Goal: Navigation & Orientation: Find specific page/section

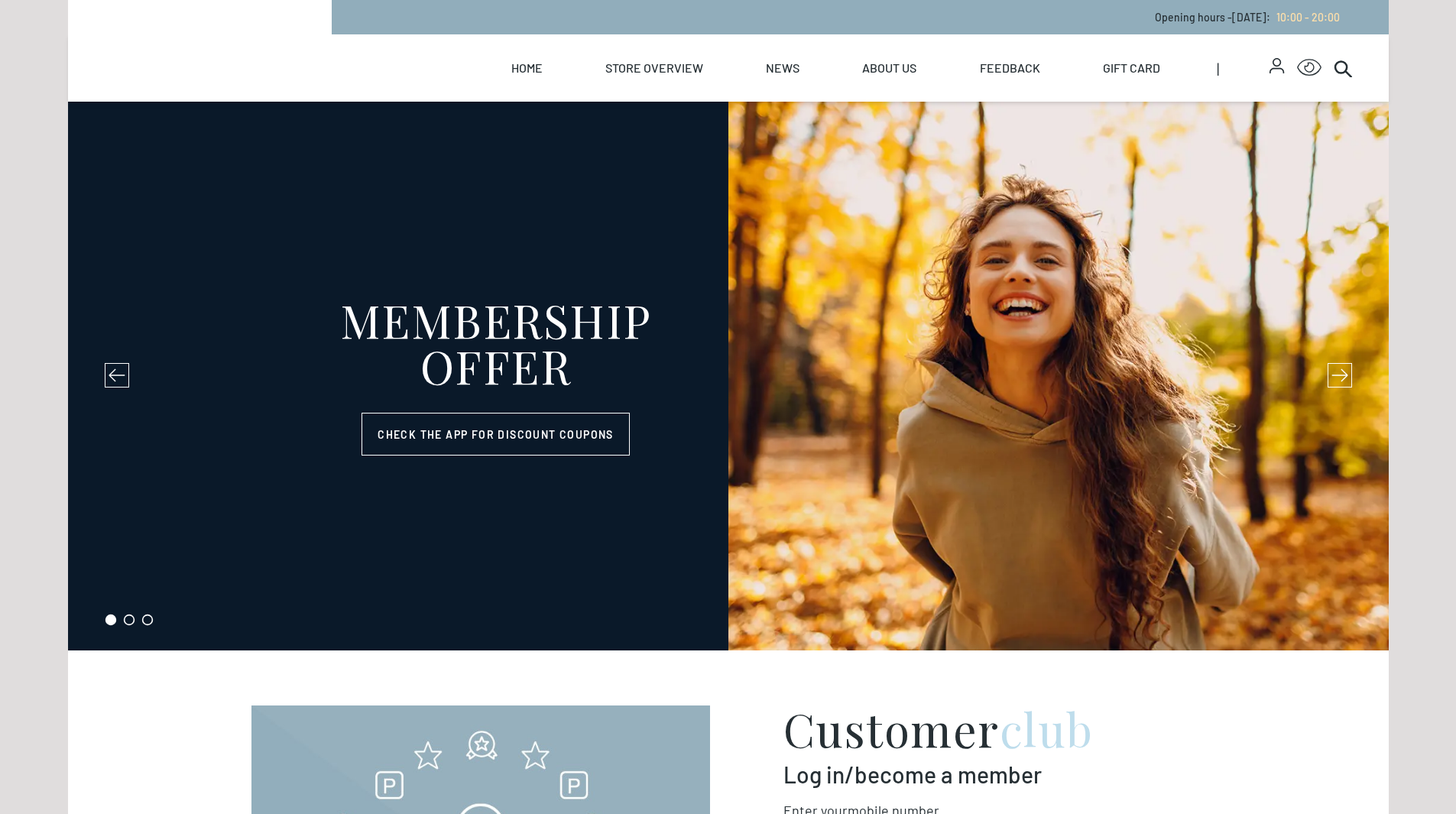
select select "NO"
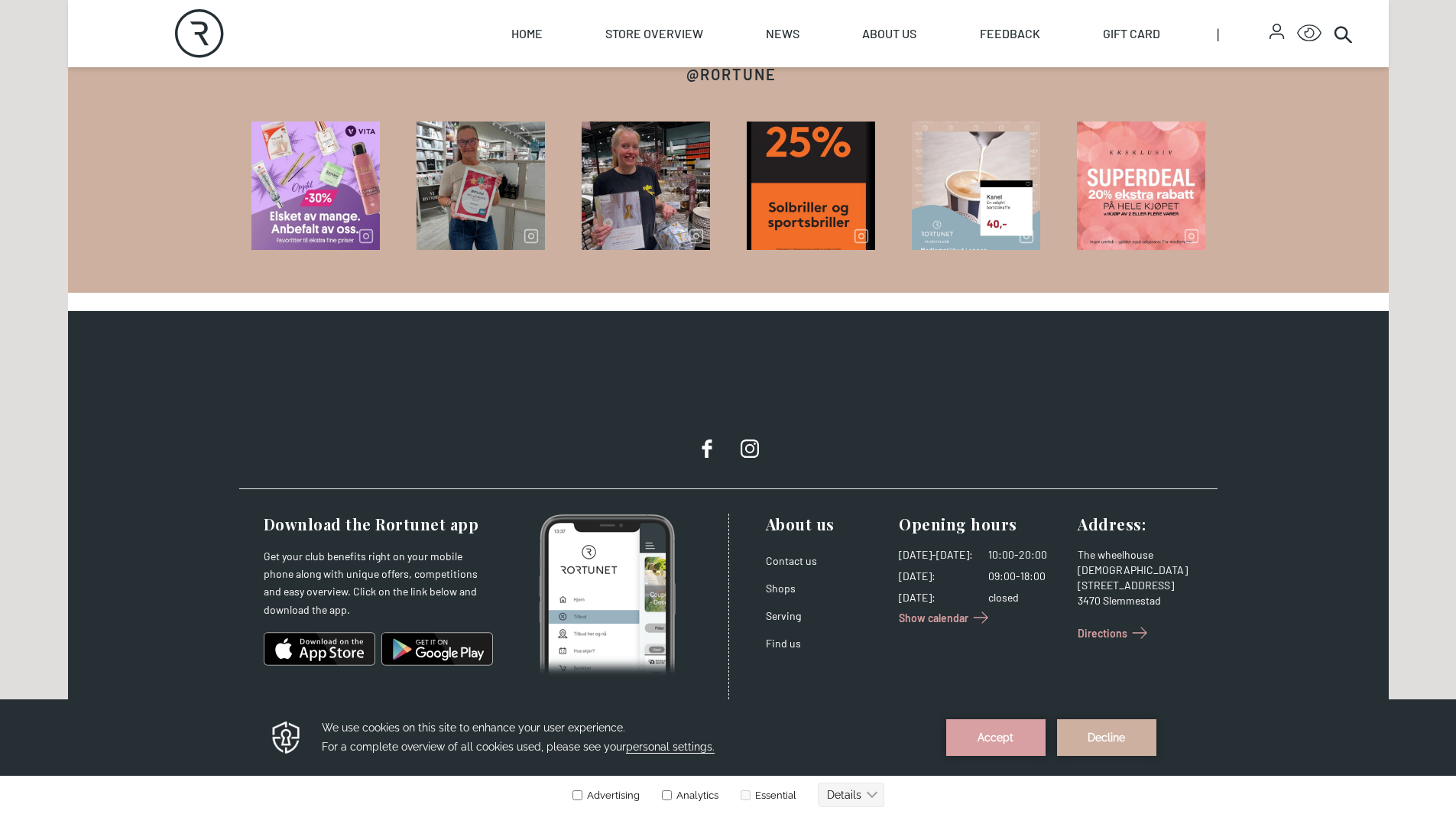
scroll to position [2381, 0]
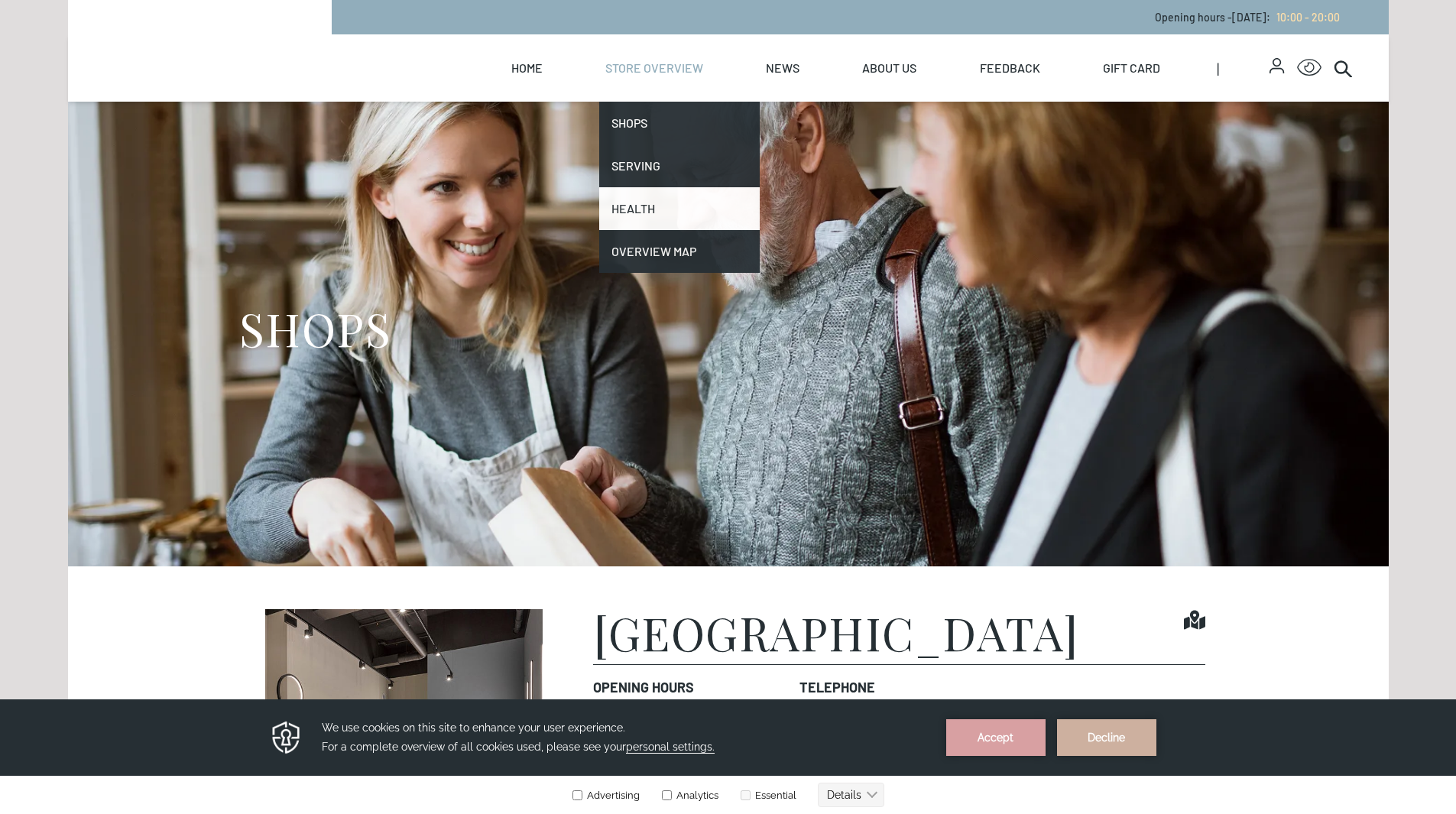
click at [646, 214] on font "Health" at bounding box center [633, 208] width 43 height 14
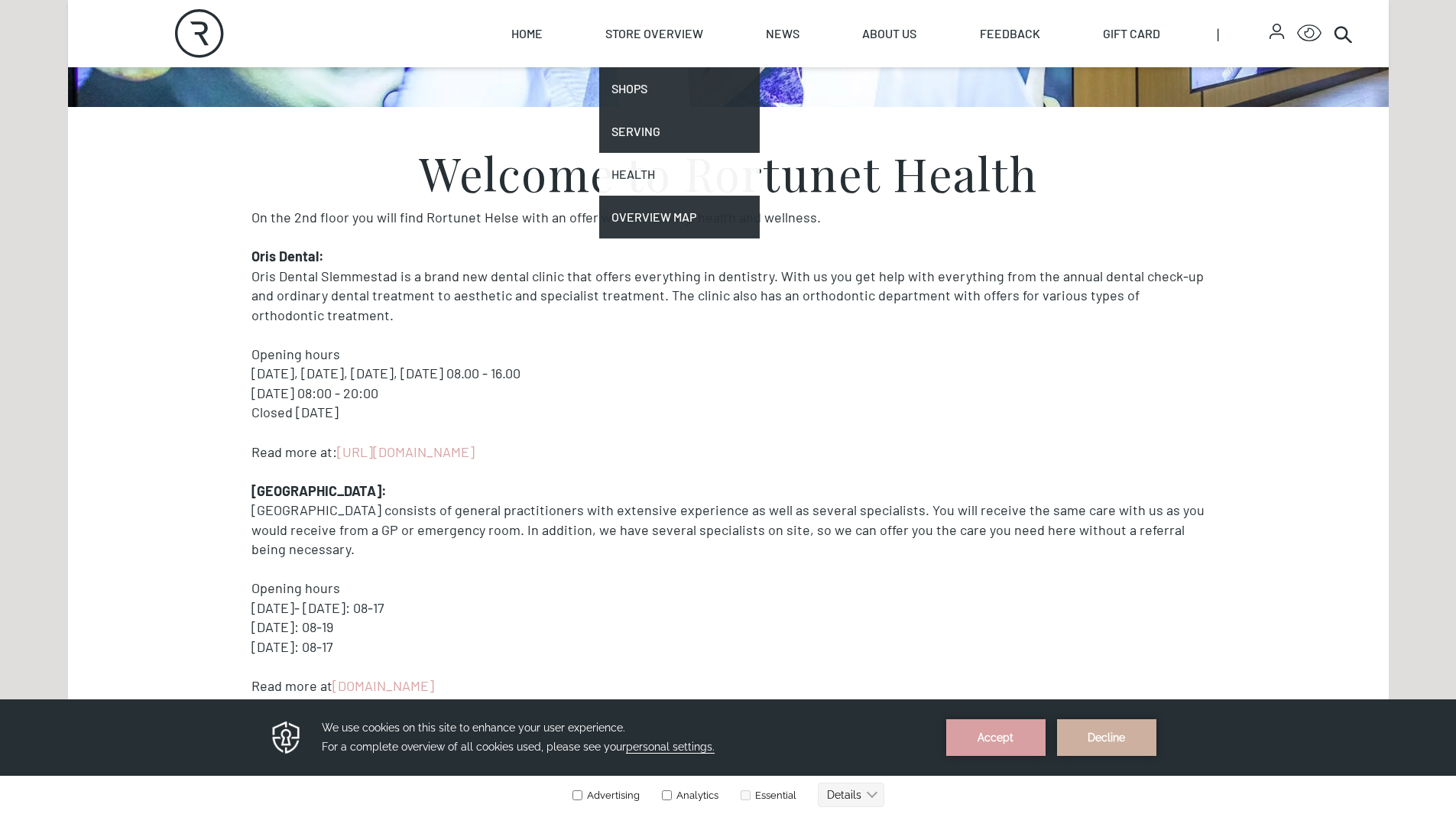
scroll to position [459, 0]
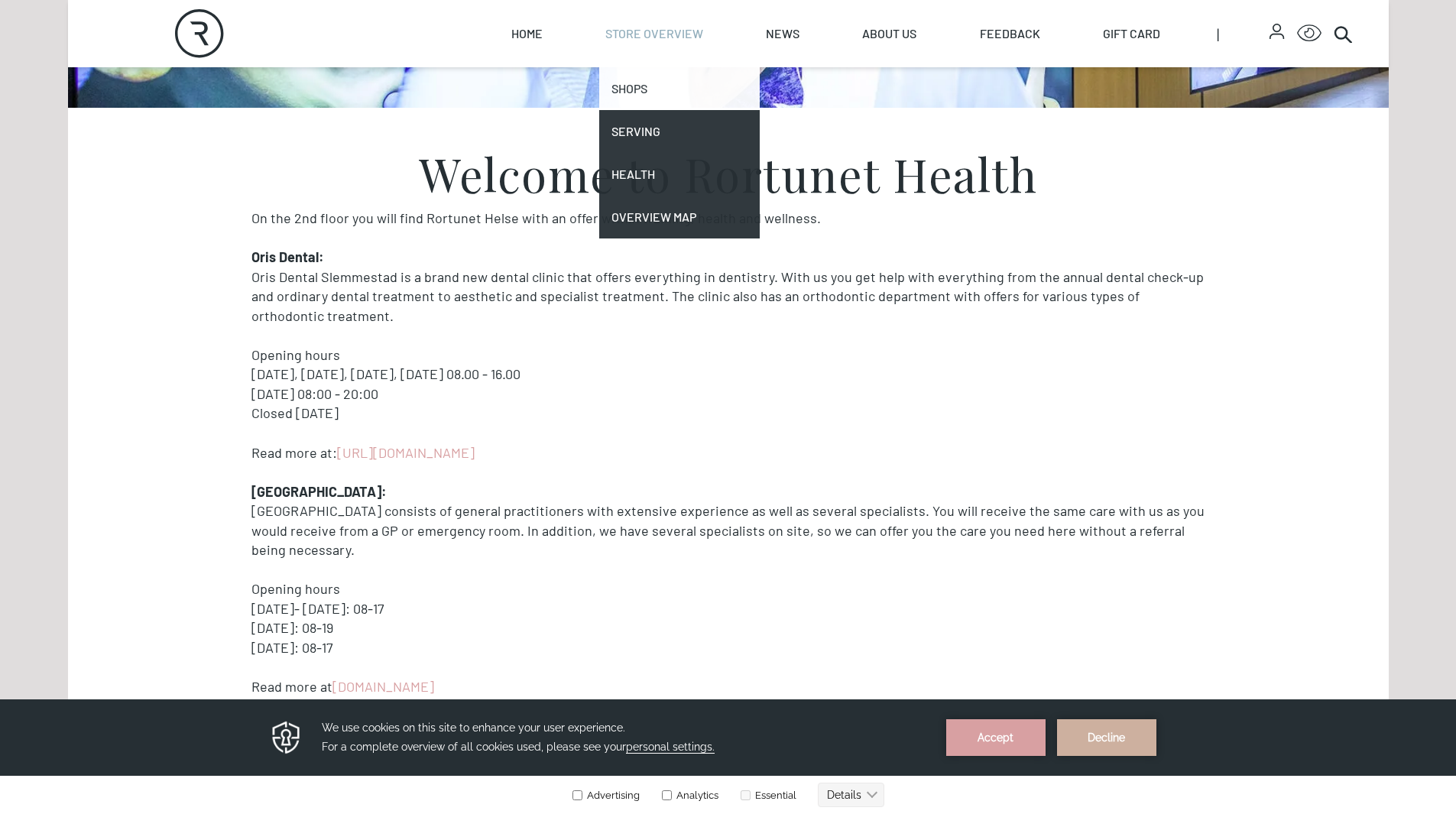
click at [641, 89] on font "Shops" at bounding box center [629, 87] width 36 height 14
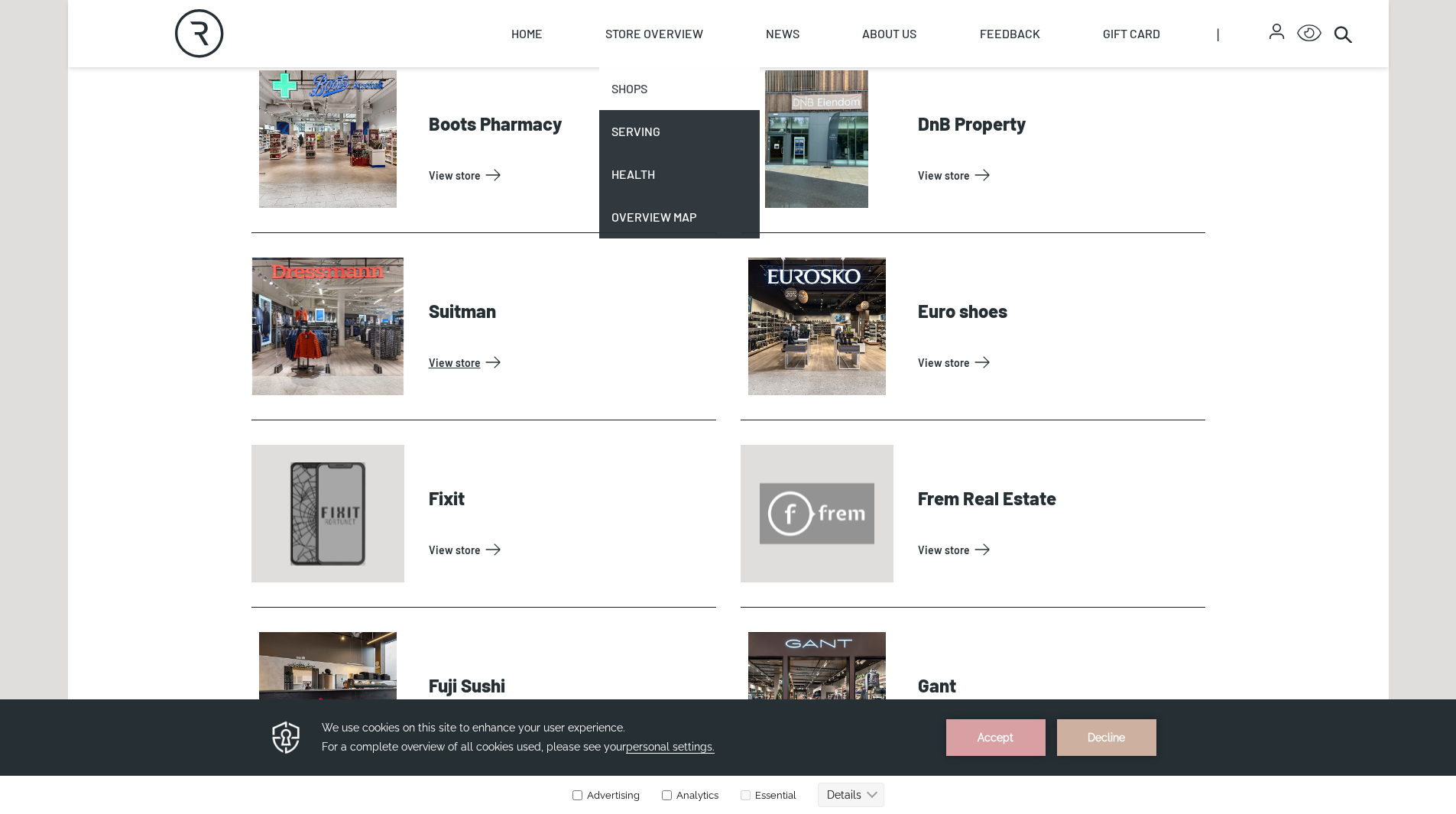
scroll to position [765, 0]
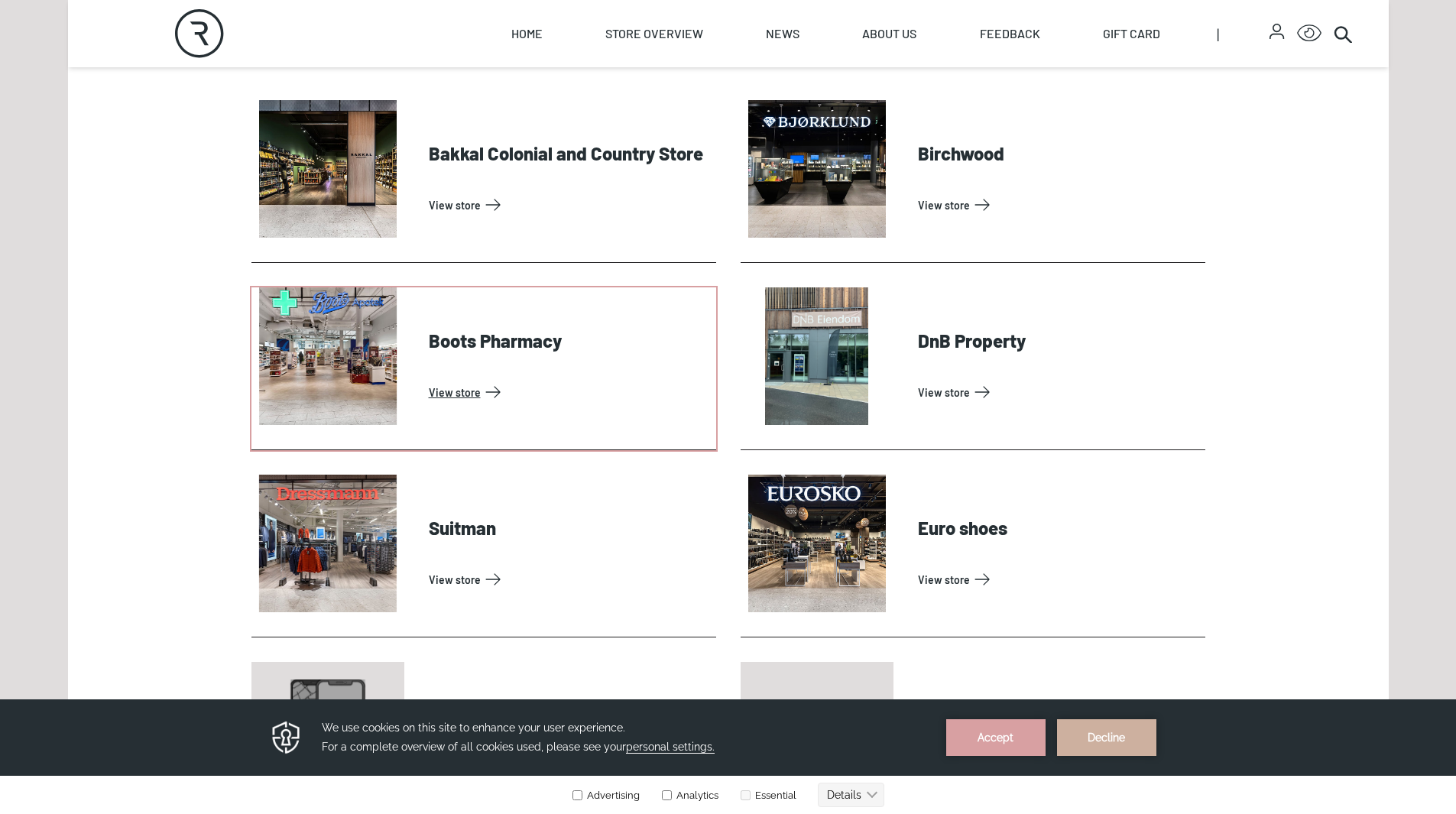
click at [477, 380] on link "View store" at bounding box center [569, 392] width 281 height 24
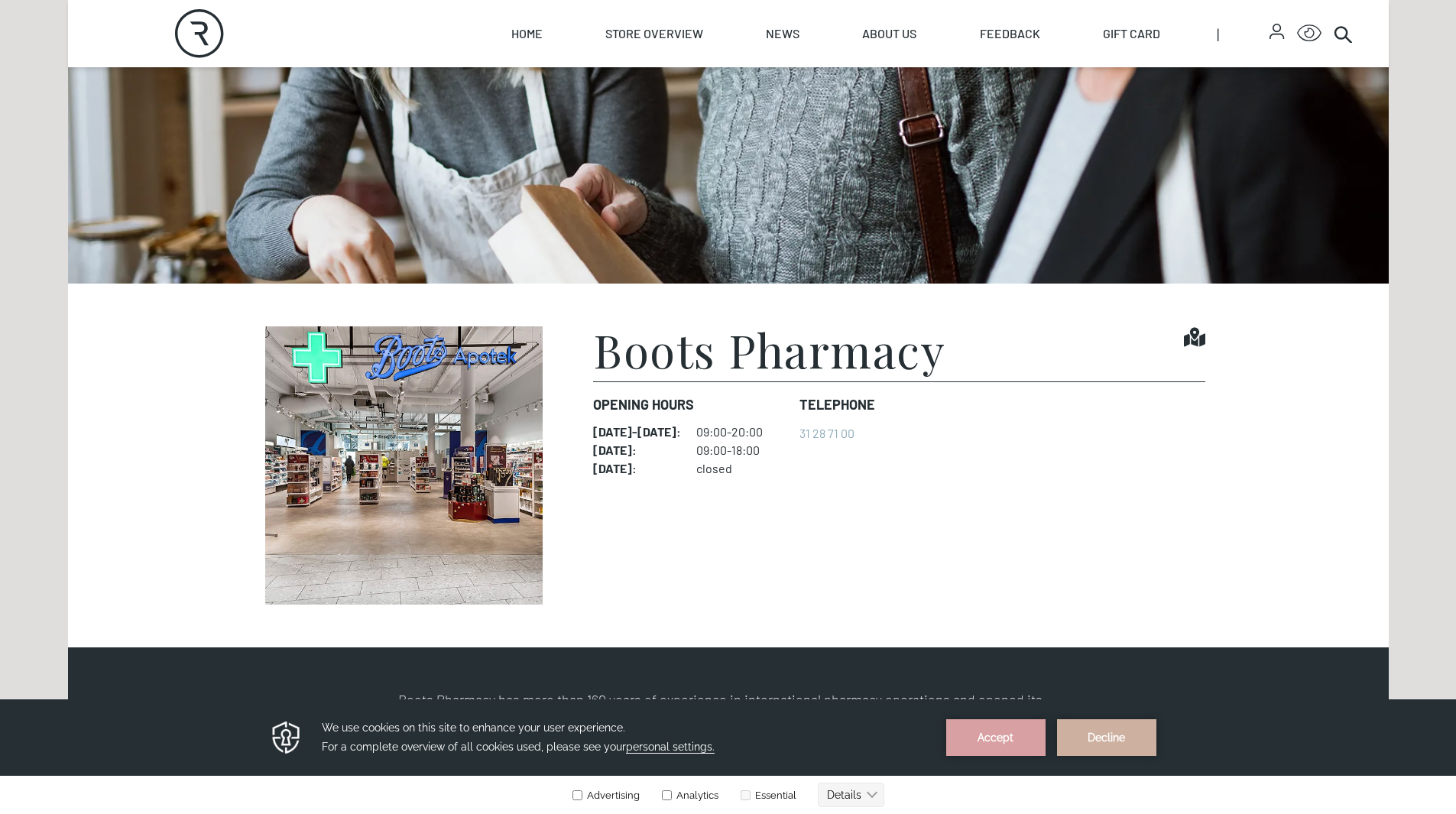
scroll to position [382, 0]
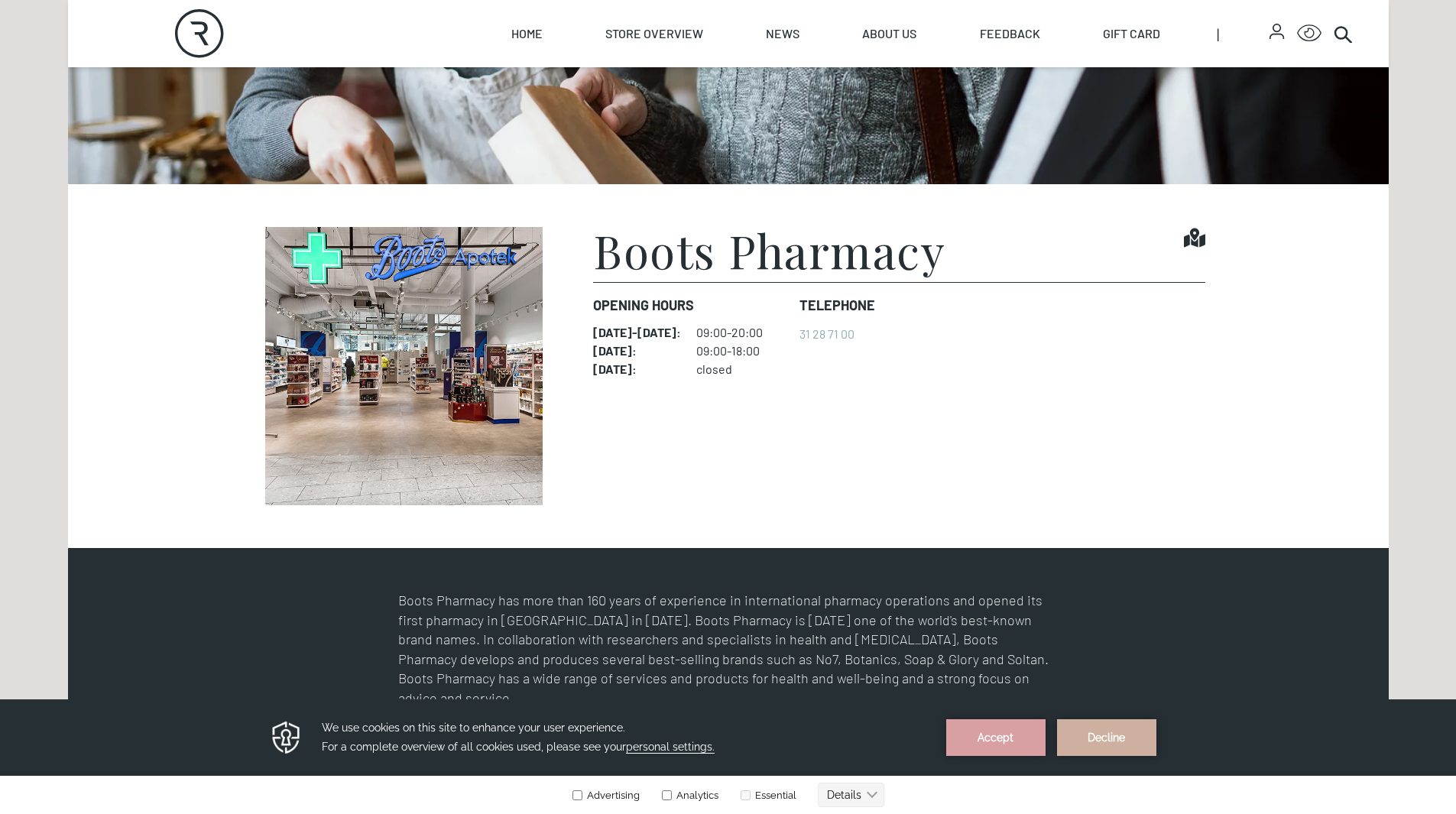
click at [443, 372] on img at bounding box center [404, 366] width 305 height 278
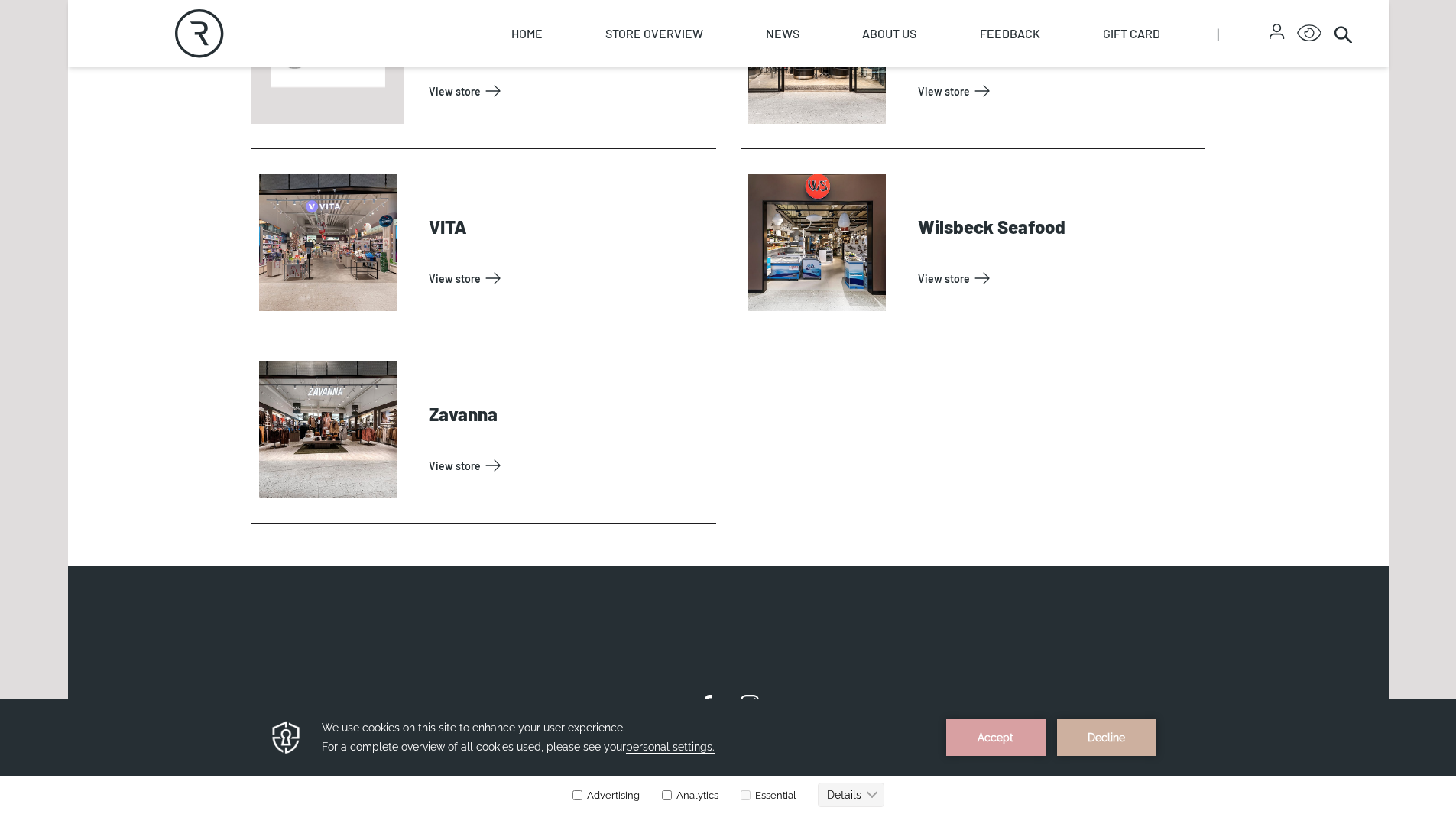
scroll to position [5047, 0]
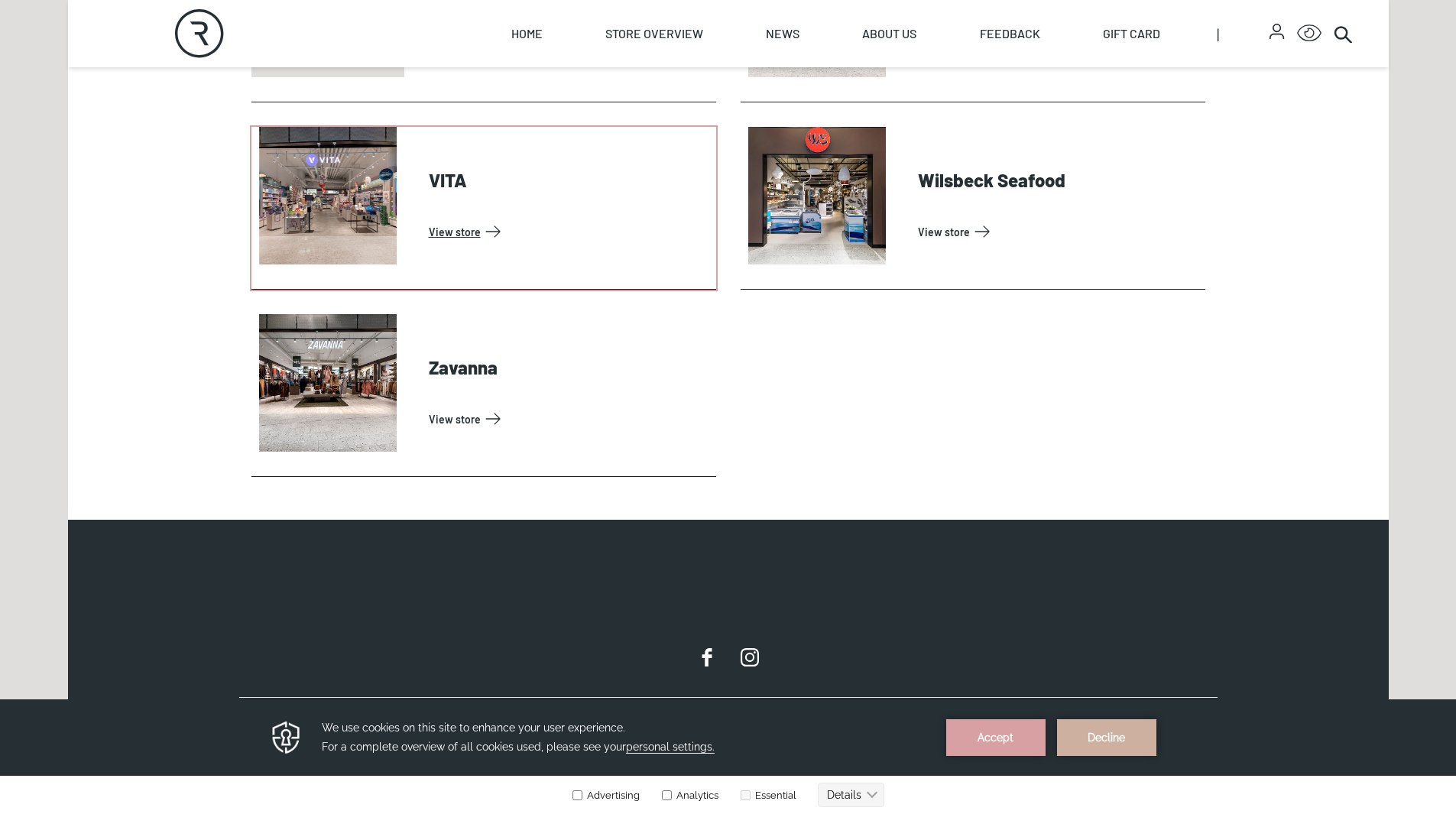
click at [428, 220] on link "View store" at bounding box center [569, 231] width 281 height 24
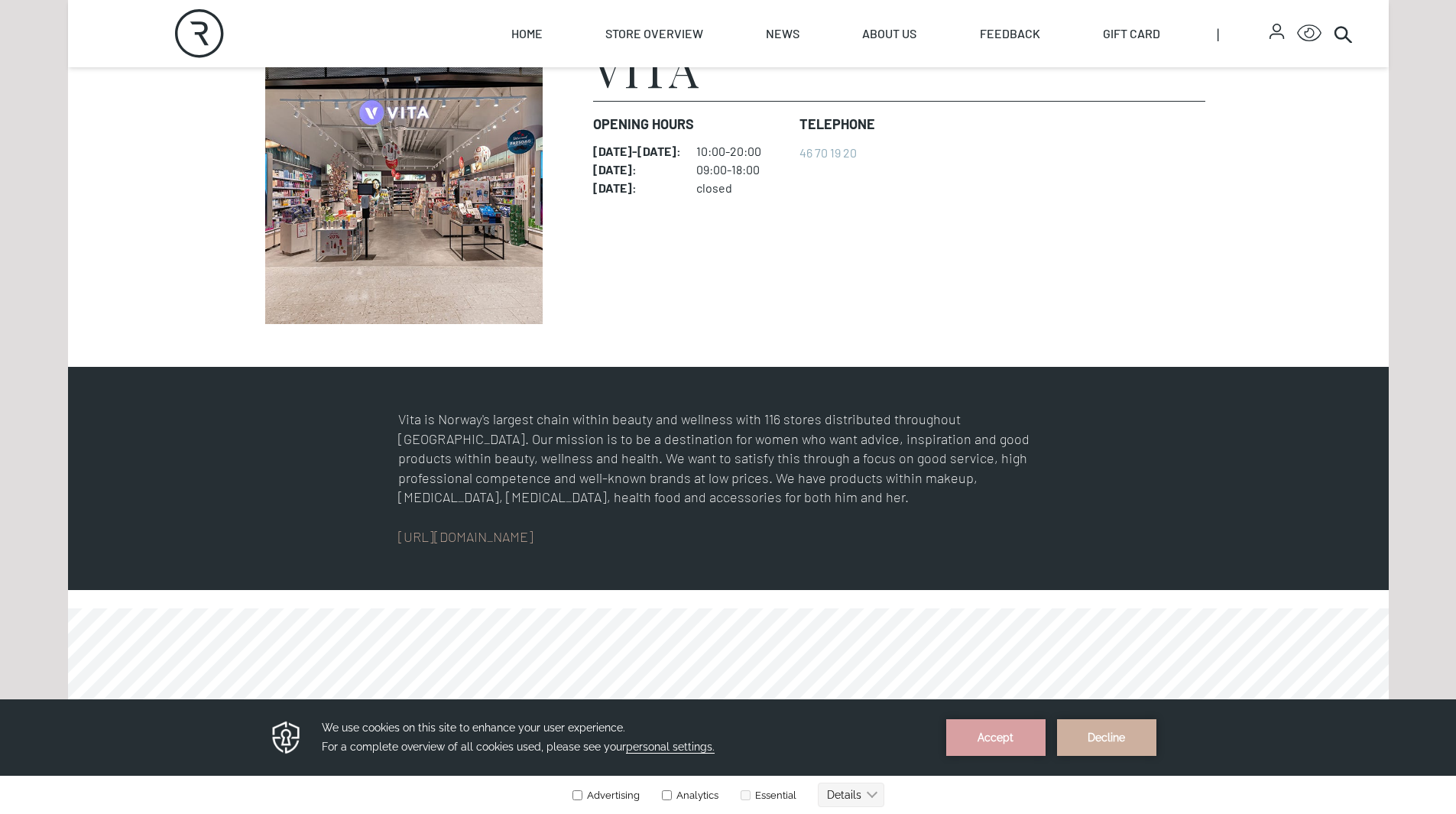
scroll to position [612, 0]
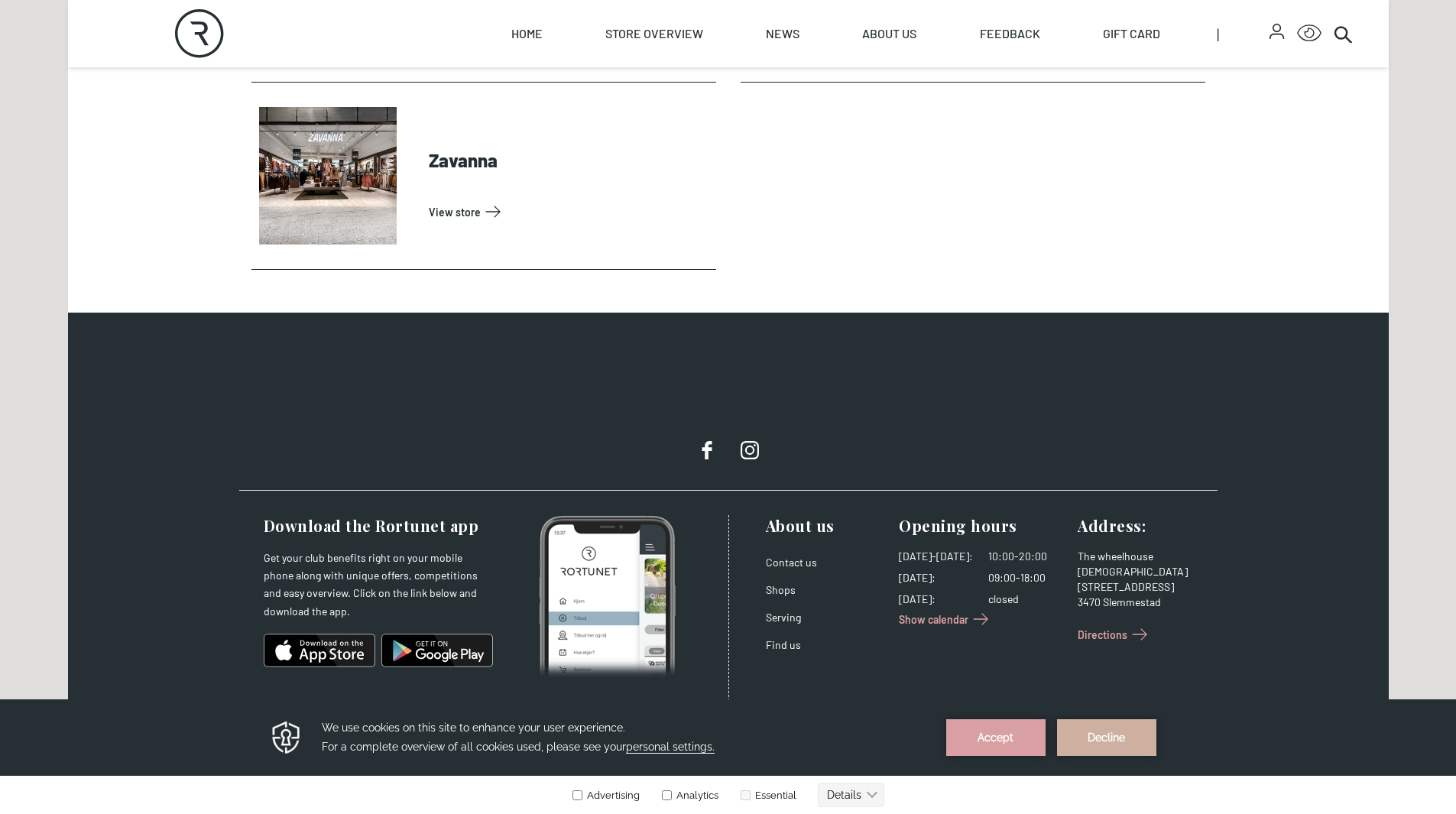
scroll to position [5259, 0]
